Goal: Navigation & Orientation: Go to known website

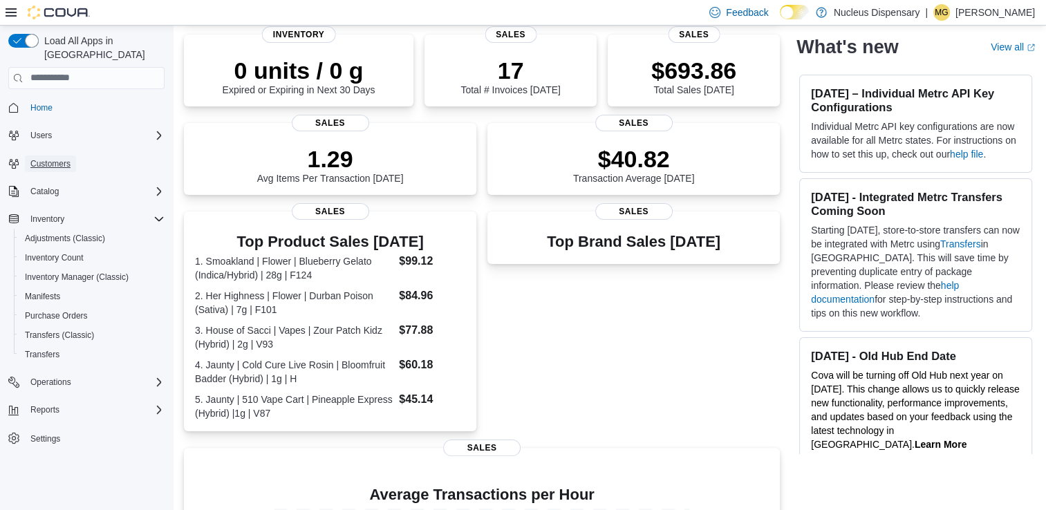
scroll to position [439, 0]
